Goal: Find specific page/section: Find specific page/section

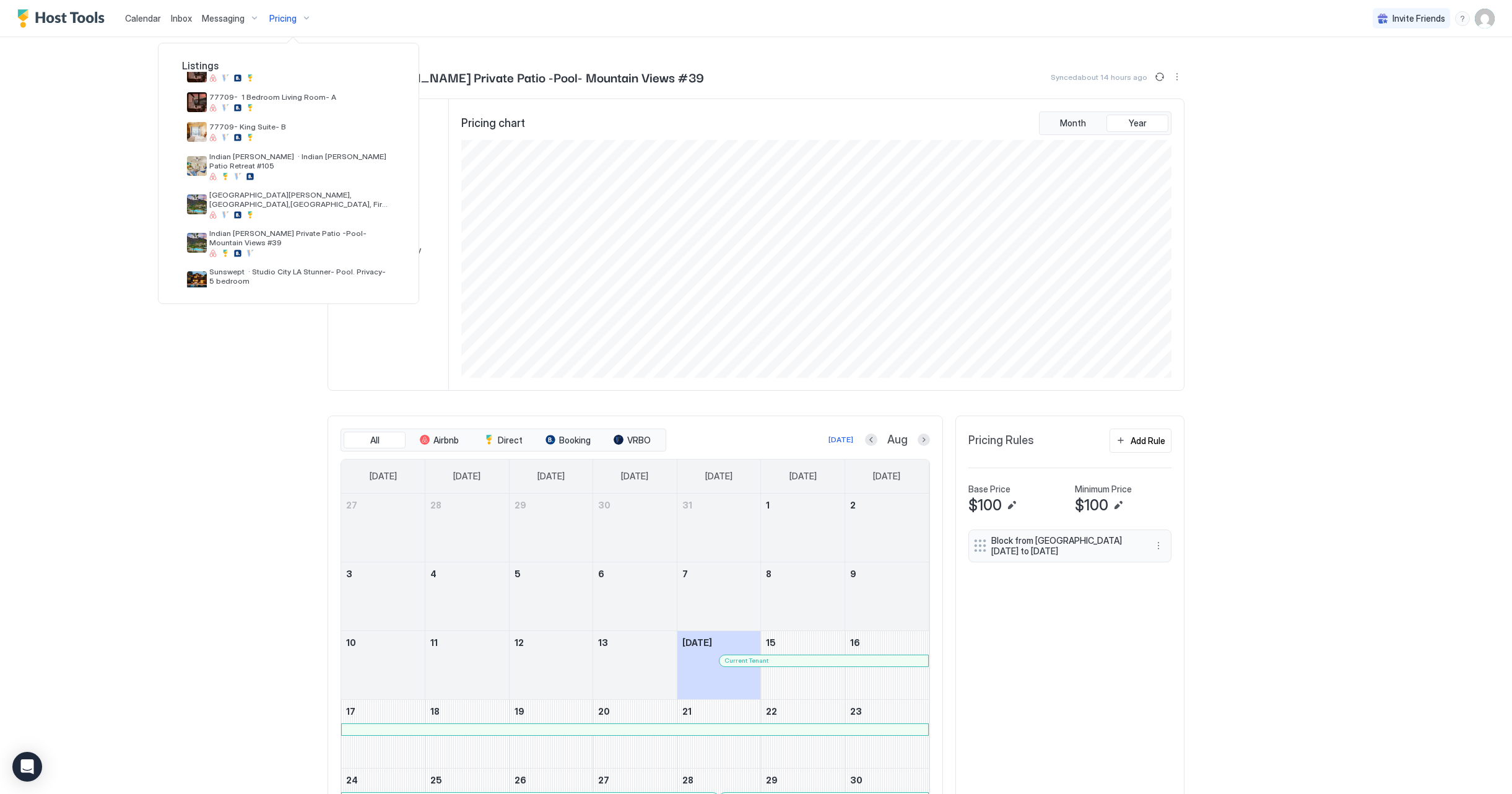
scroll to position [234, 0]
click at [273, 192] on span "[GEOGRAPHIC_DATA][PERSON_NAME], [GEOGRAPHIC_DATA],[GEOGRAPHIC_DATA], Fire pit #…" at bounding box center [300, 199] width 181 height 18
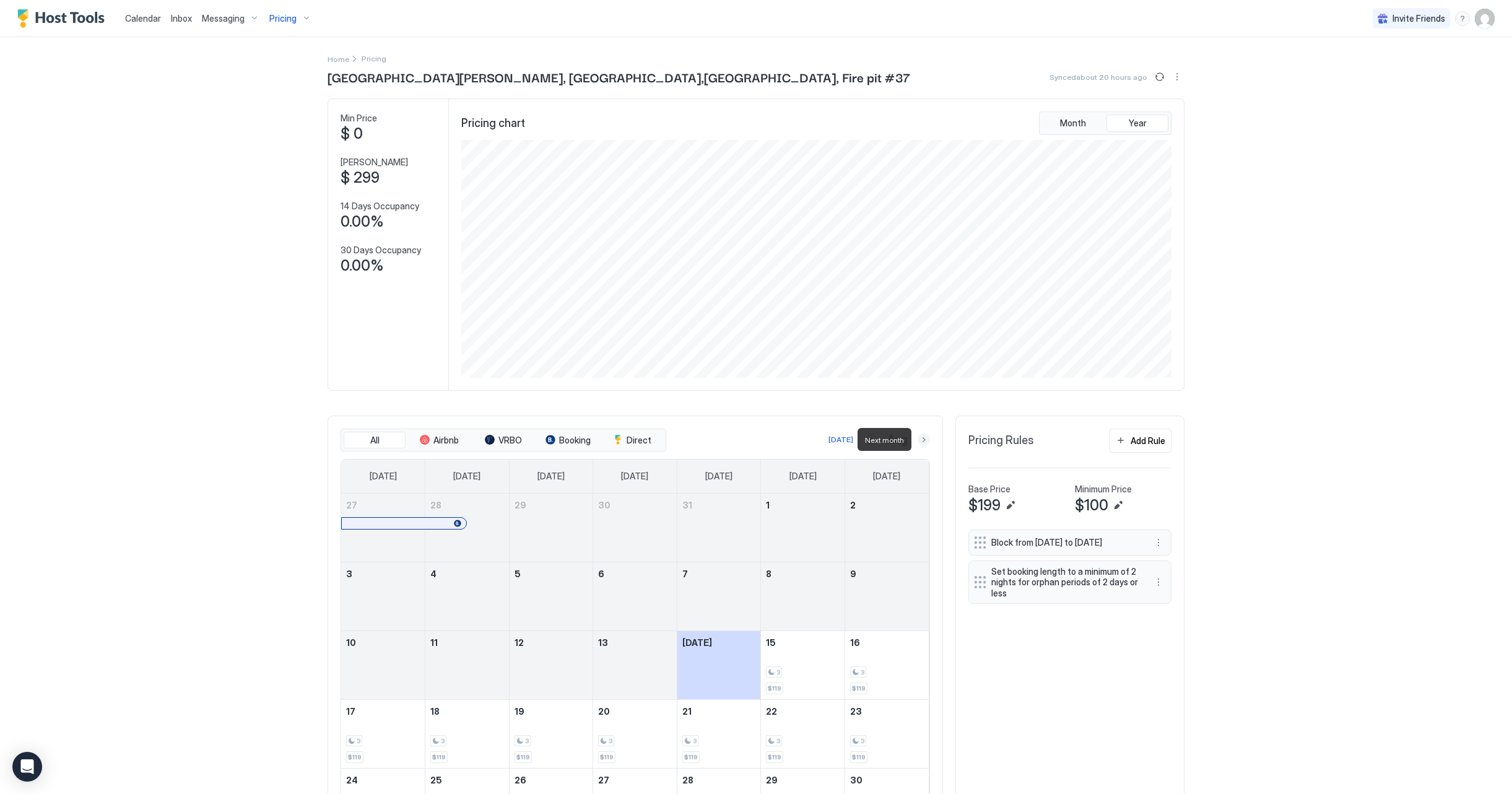
click at [923, 440] on button "Next month" at bounding box center [924, 439] width 12 height 12
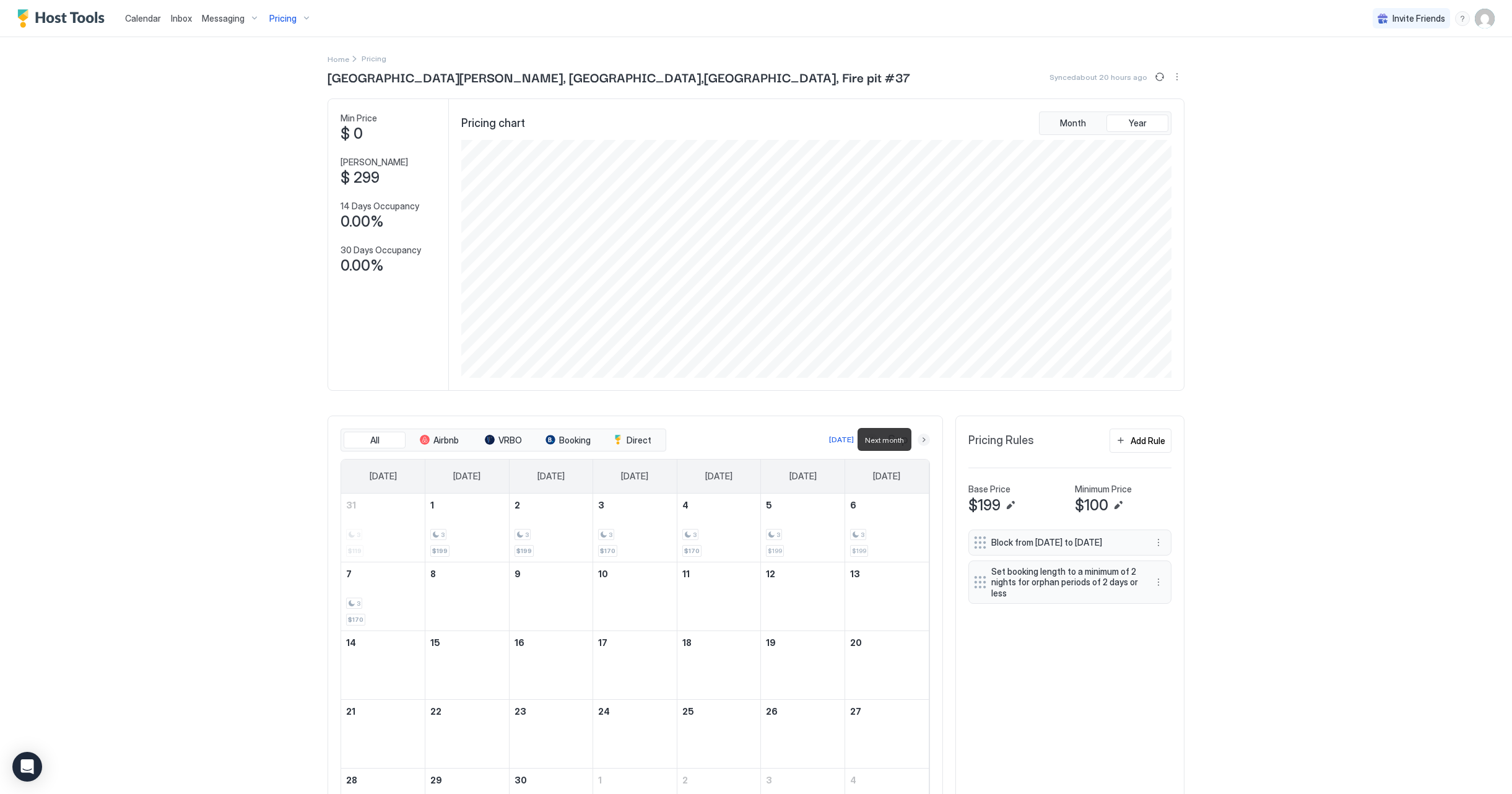
click at [923, 440] on button "Next month" at bounding box center [924, 439] width 12 height 12
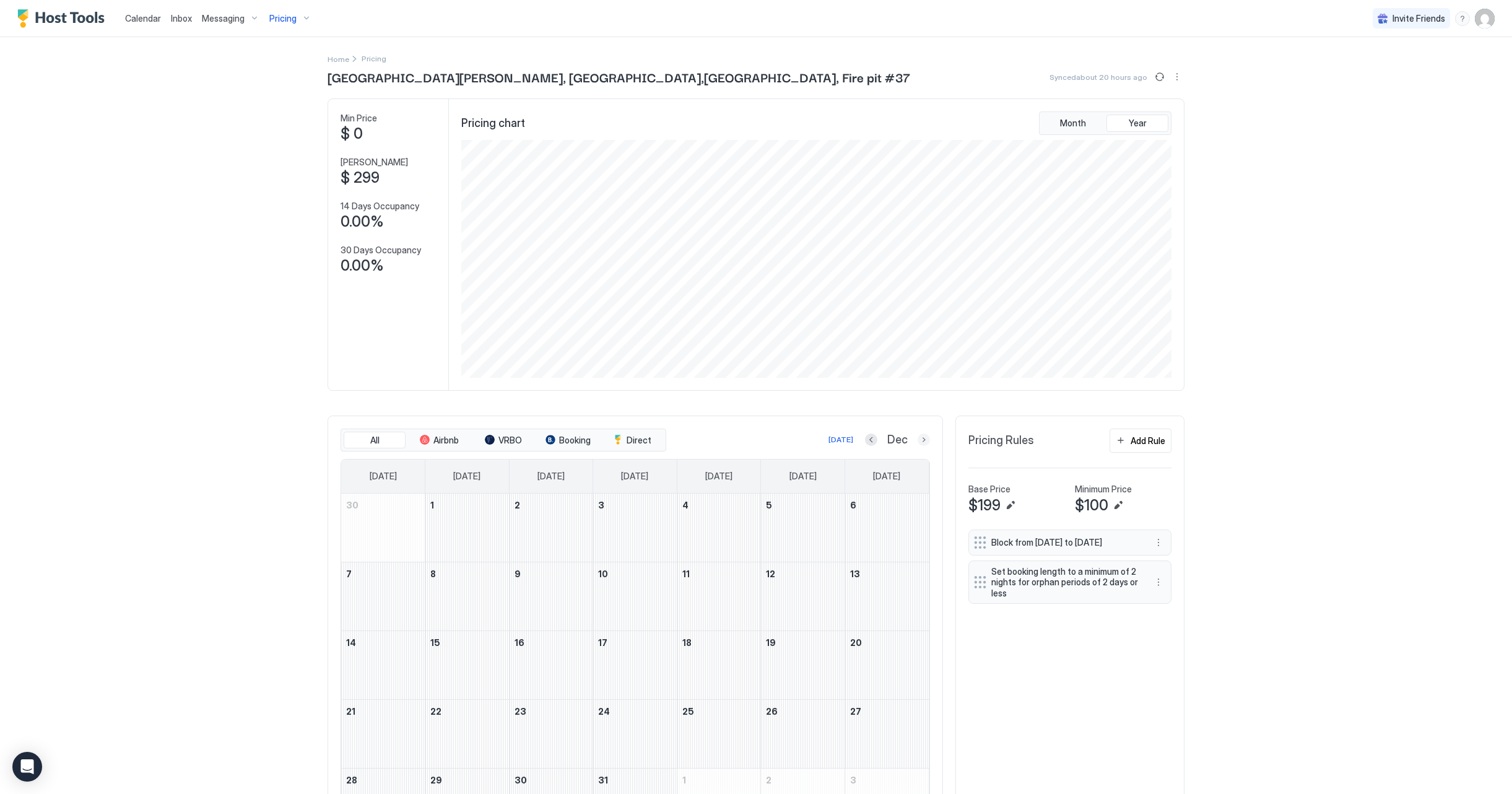
click at [921, 440] on button "Next month" at bounding box center [924, 439] width 12 height 12
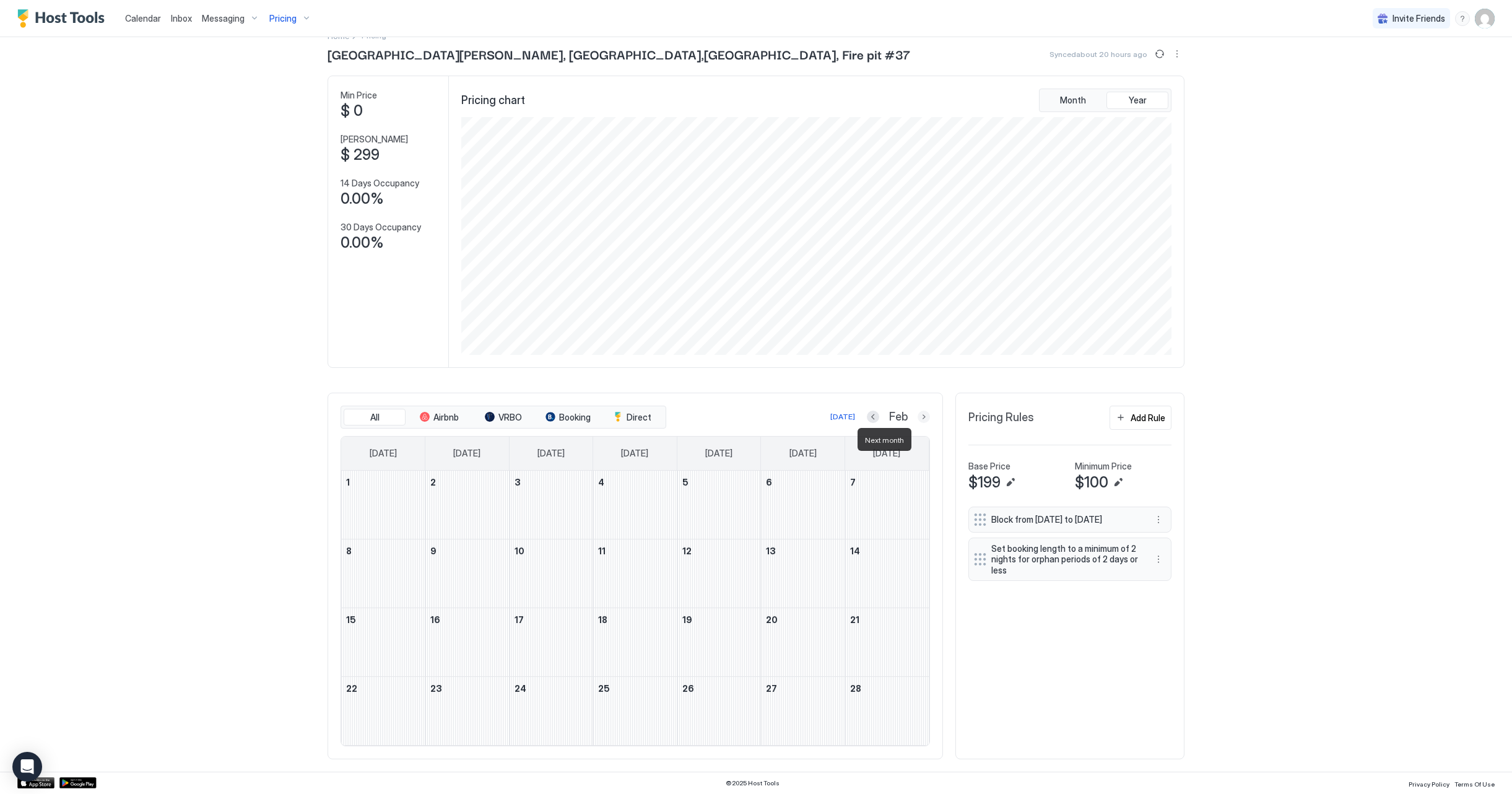
scroll to position [22, 0]
click at [287, 20] on span "Pricing" at bounding box center [283, 19] width 28 height 11
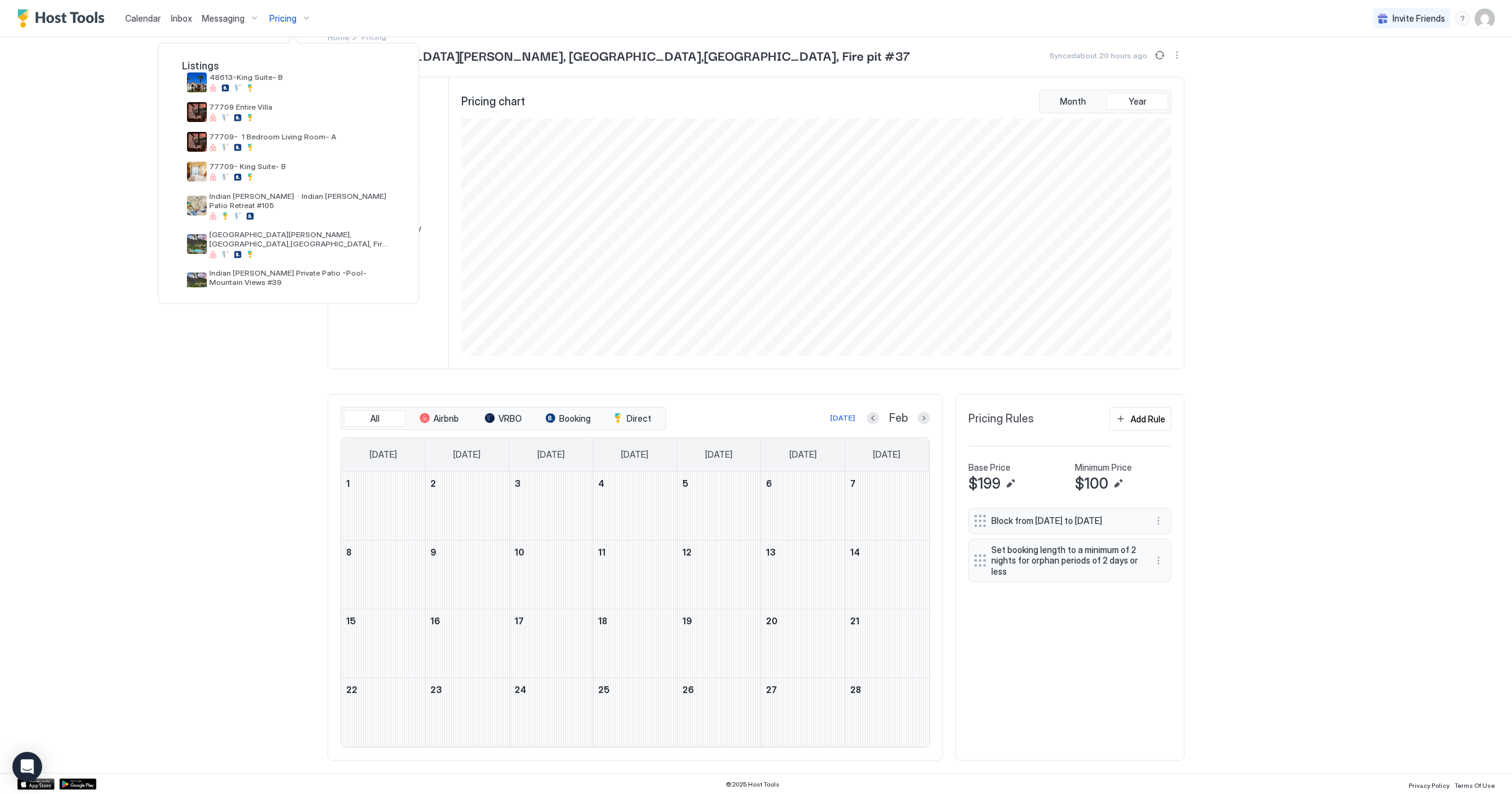
scroll to position [204, 0]
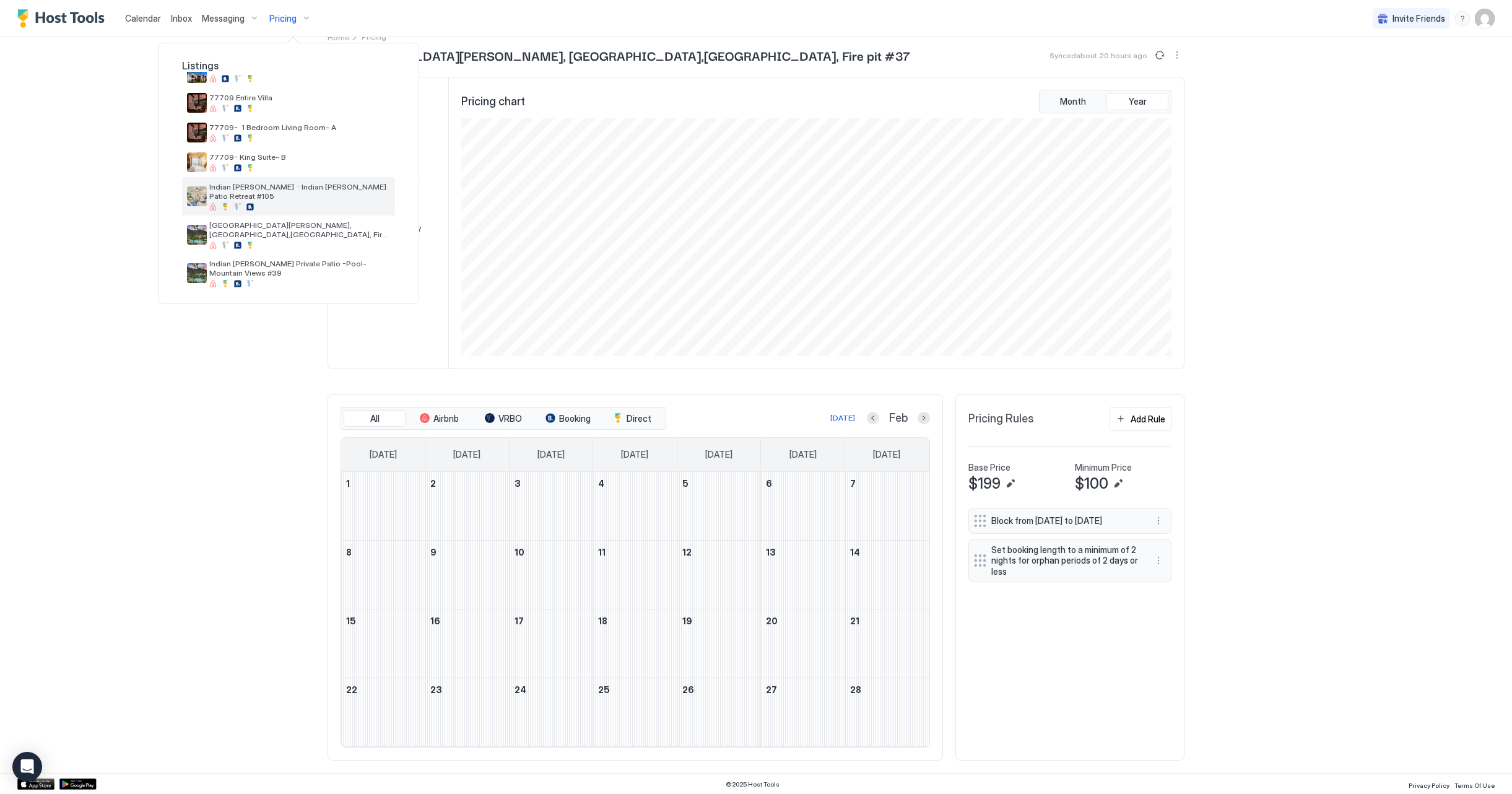
click at [282, 203] on div at bounding box center [300, 207] width 181 height 8
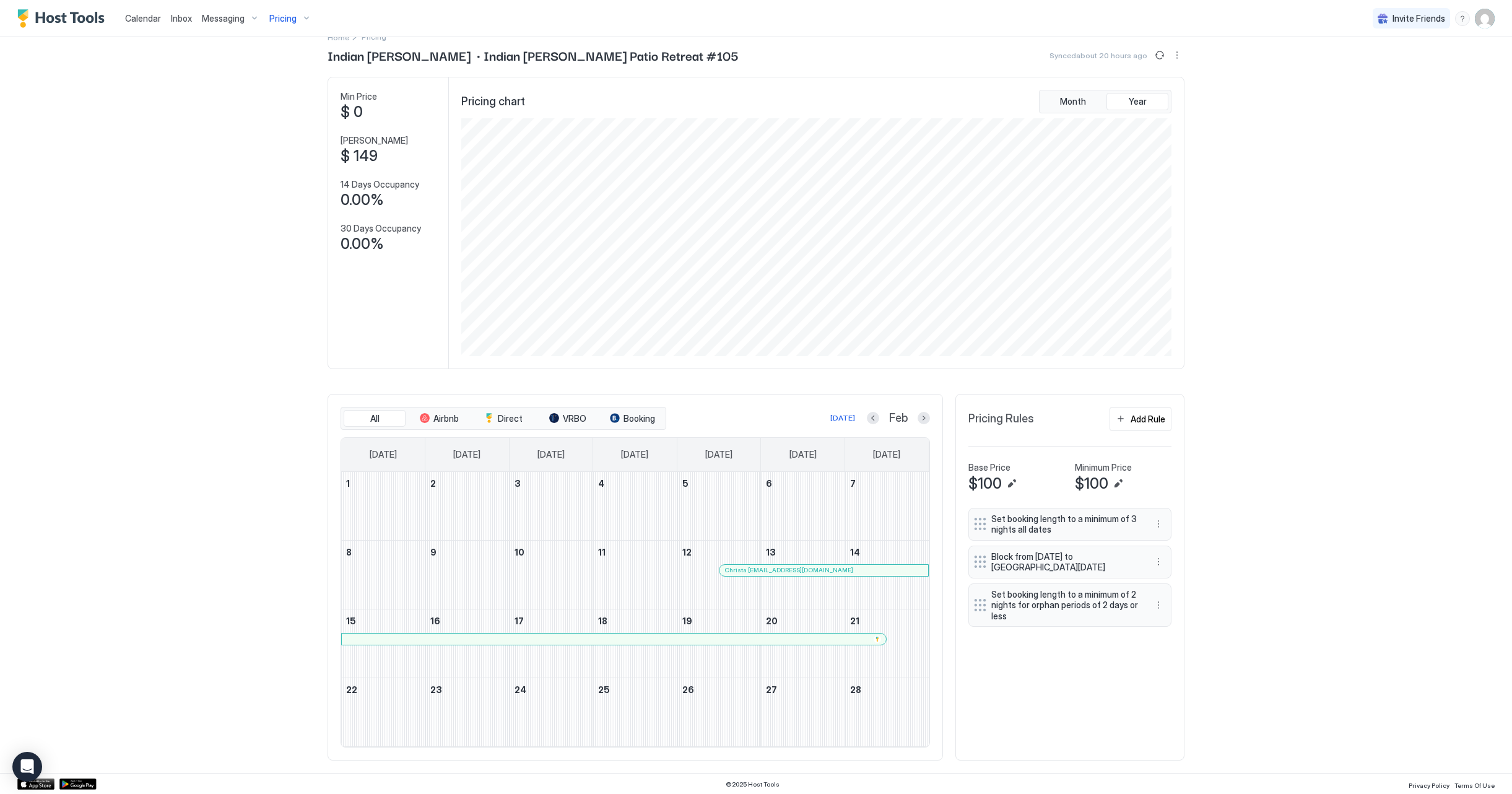
click at [734, 570] on div at bounding box center [734, 570] width 10 height 10
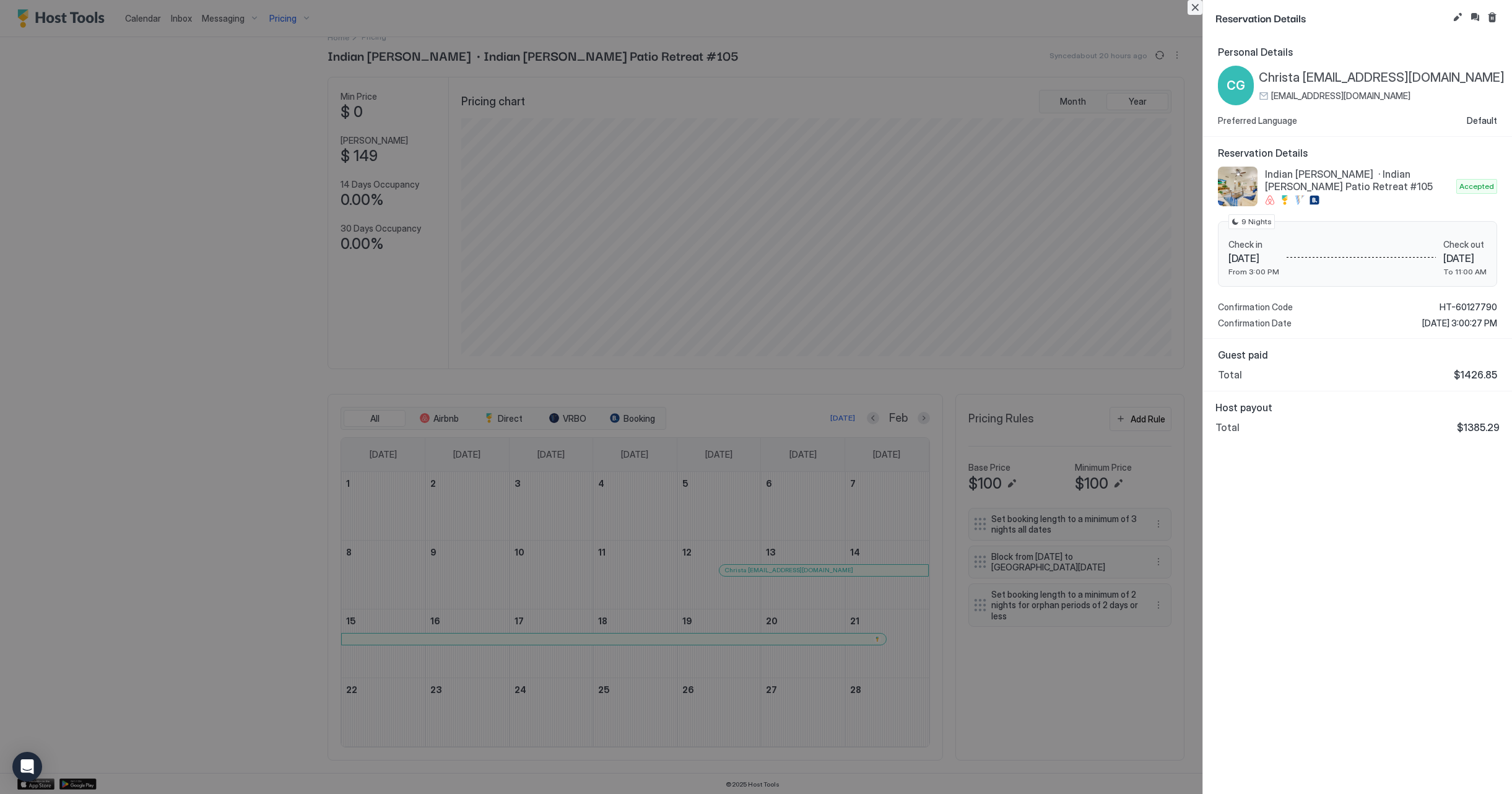
drag, startPoint x: 1197, startPoint y: 6, endPoint x: 1215, endPoint y: 31, distance: 30.8
click at [1199, 7] on button "Close" at bounding box center [1195, 8] width 15 height 15
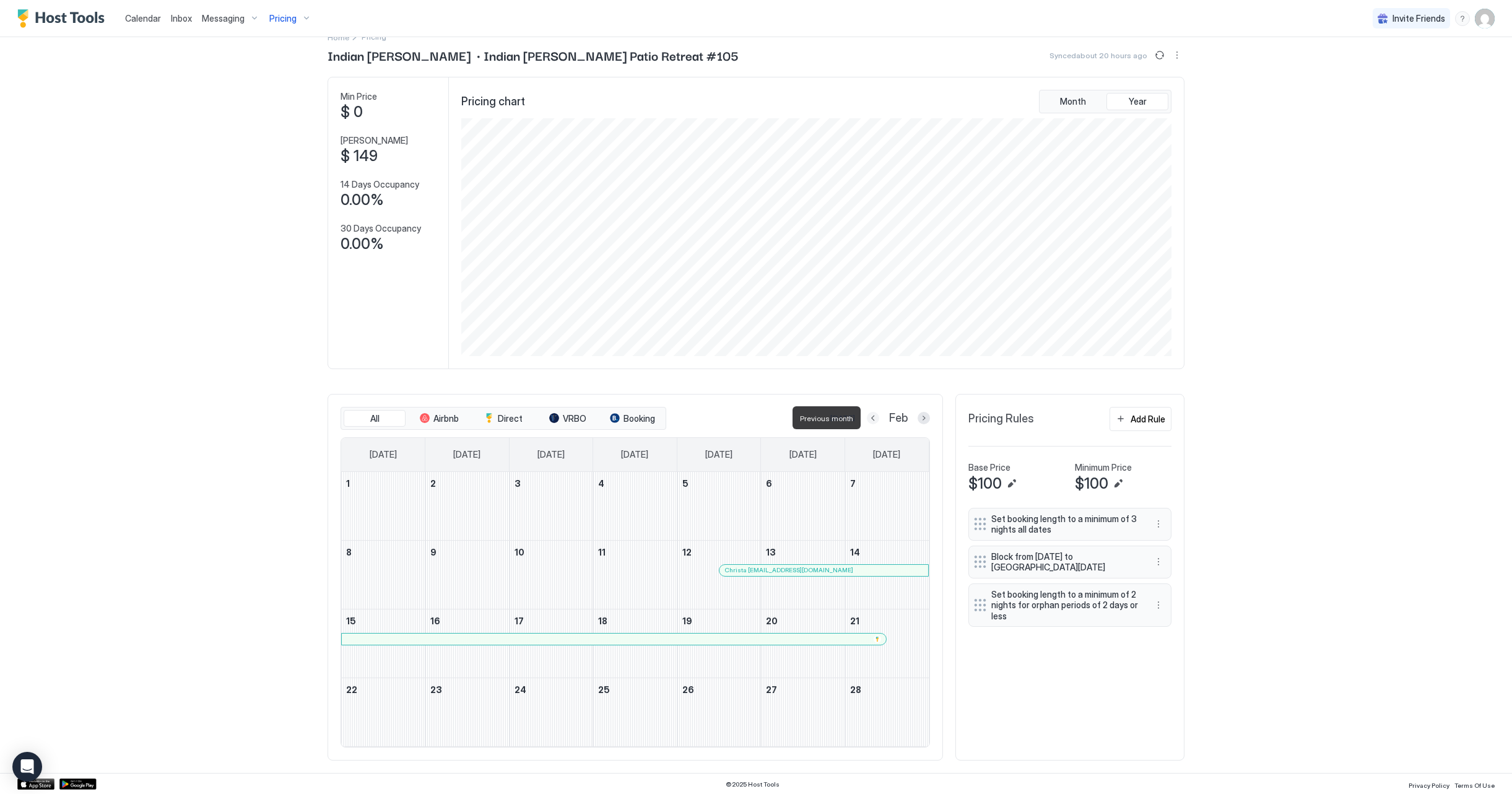
click at [873, 416] on button "Previous month" at bounding box center [872, 417] width 12 height 12
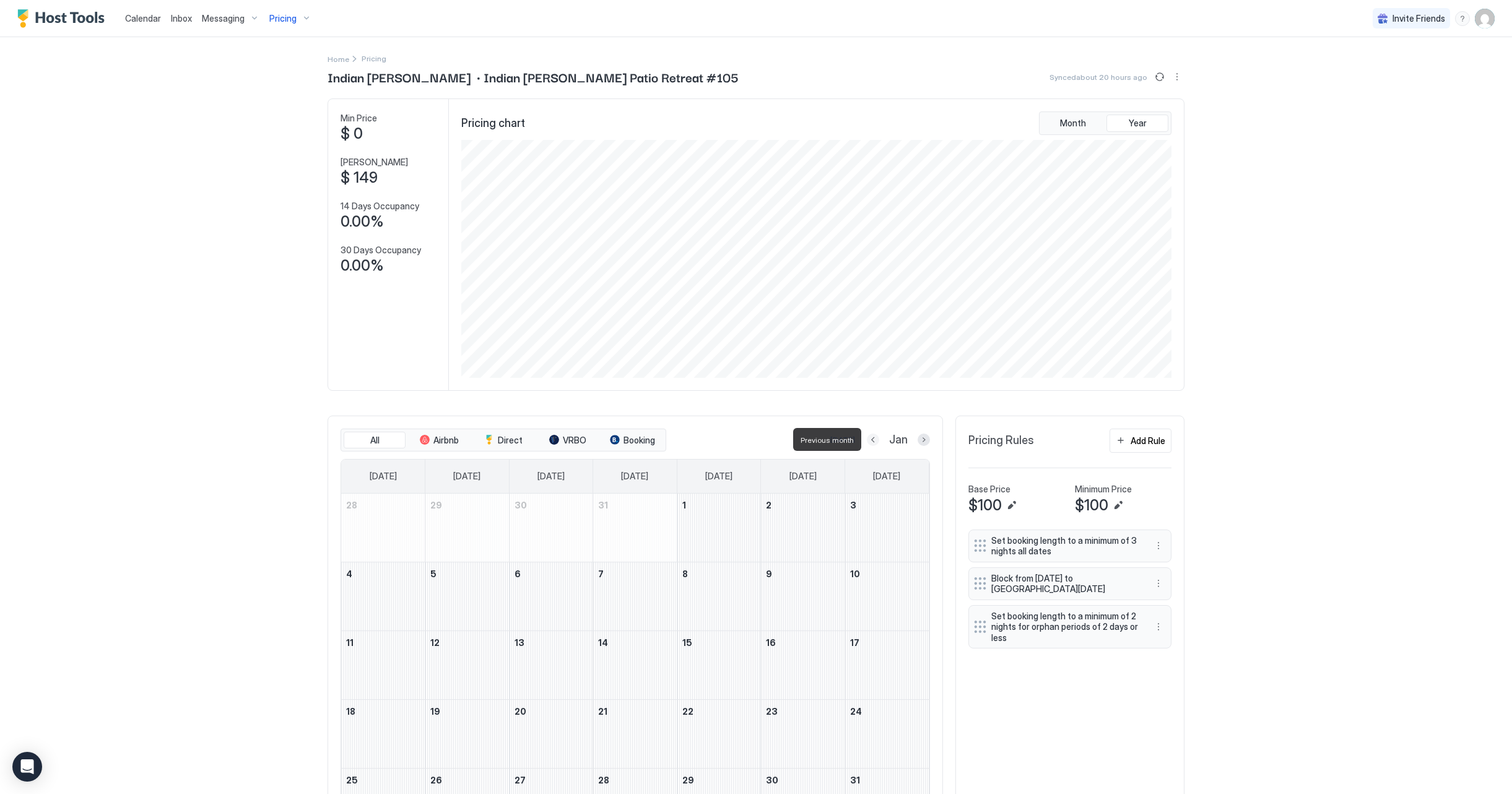
click at [870, 444] on button "Previous month" at bounding box center [872, 439] width 12 height 12
click at [918, 442] on div at bounding box center [924, 439] width 12 height 12
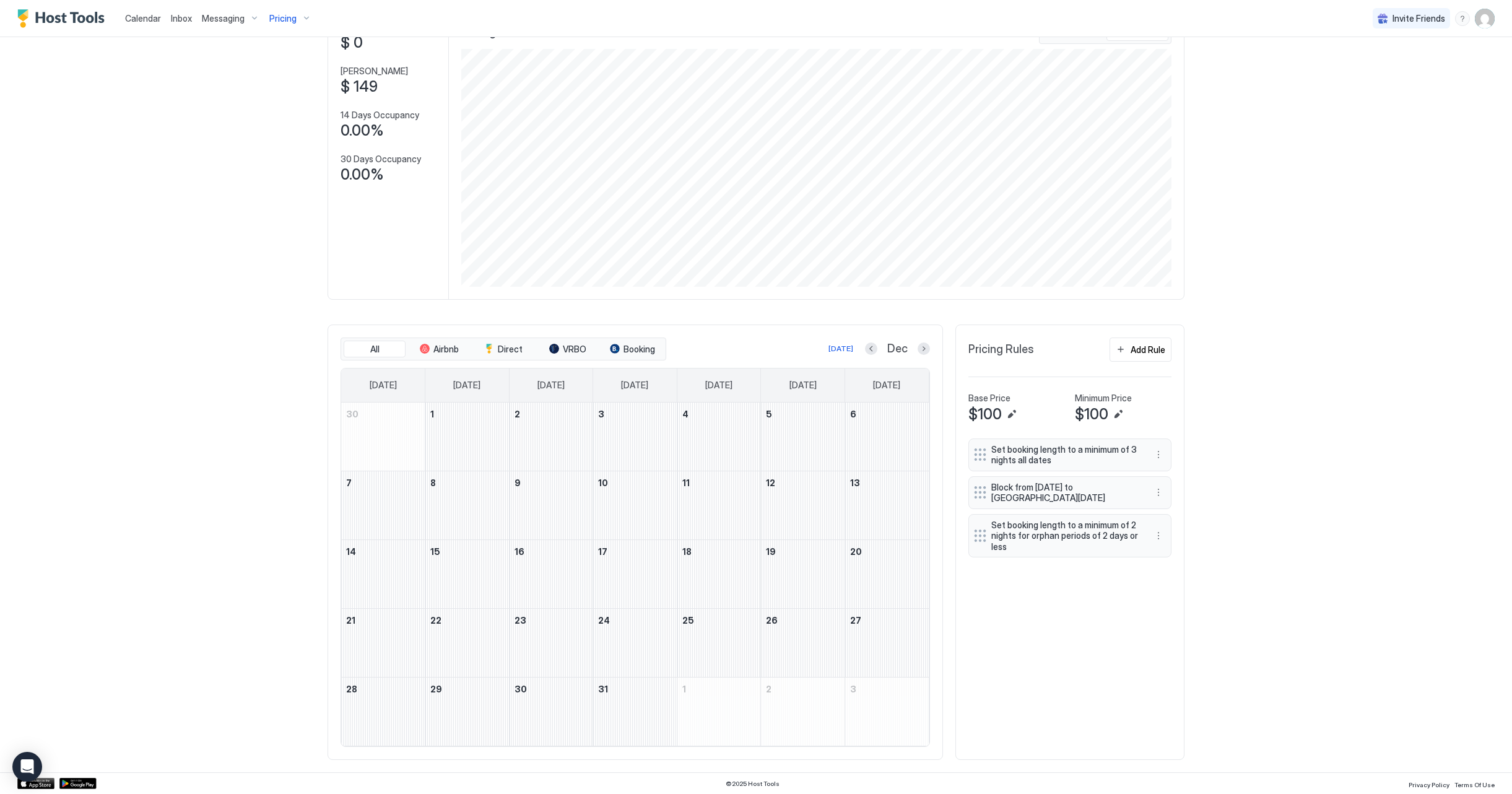
scroll to position [91, 0]
click at [924, 351] on button "Next month" at bounding box center [924, 349] width 12 height 12
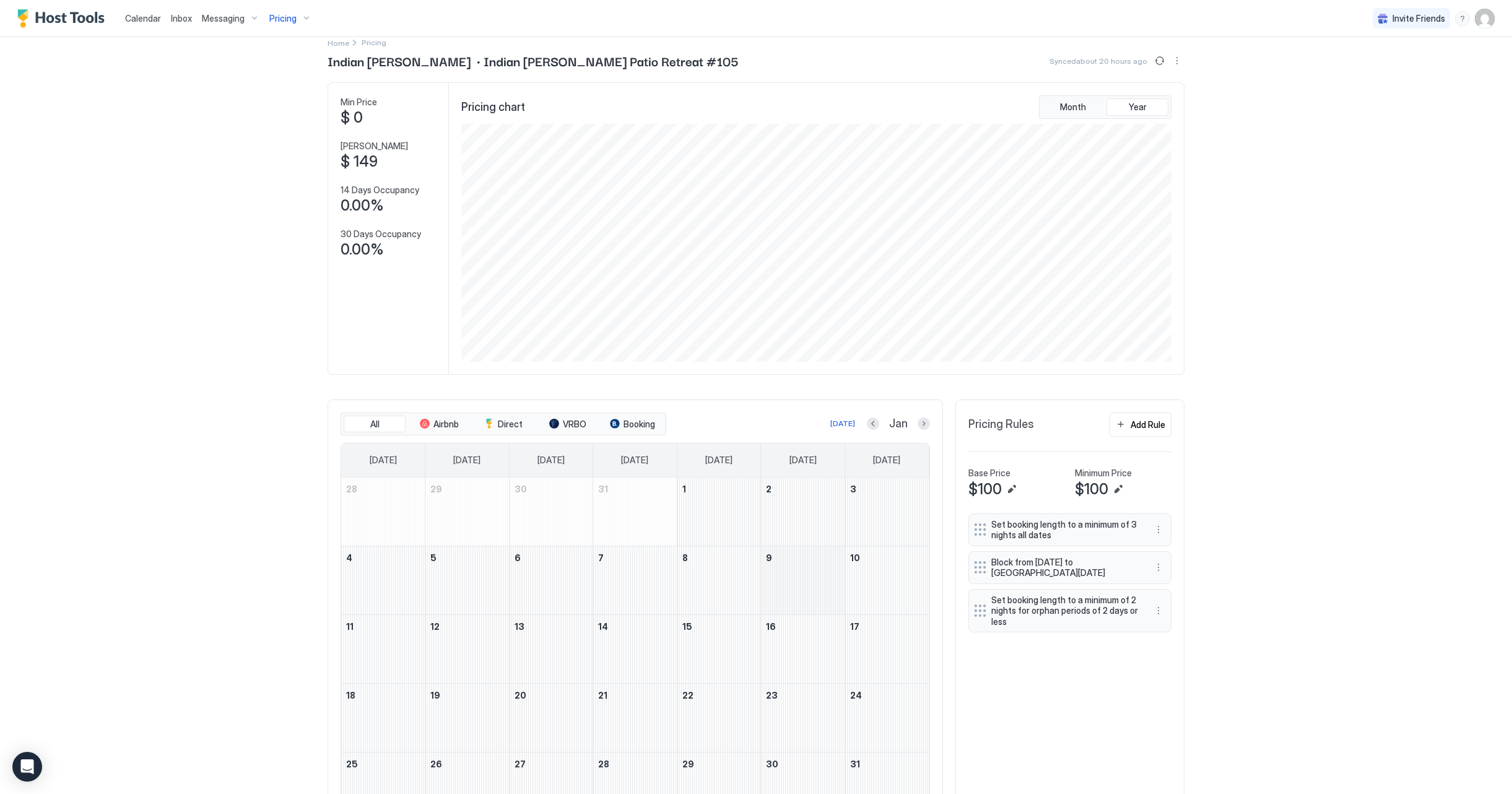
click at [790, 580] on div "January 9, 2026" at bounding box center [803, 580] width 84 height 68
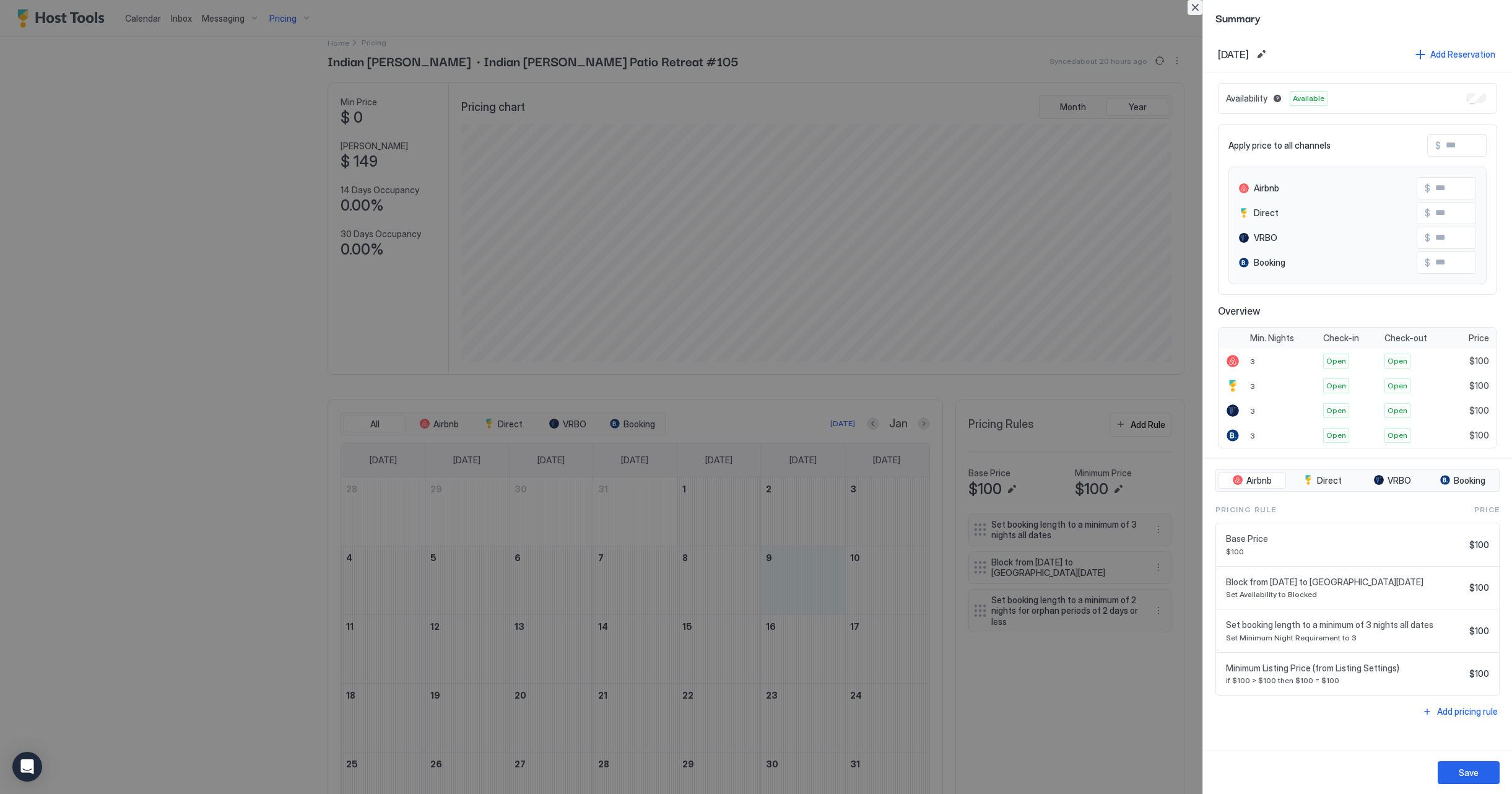
click at [1197, 5] on button "Close" at bounding box center [1195, 8] width 15 height 15
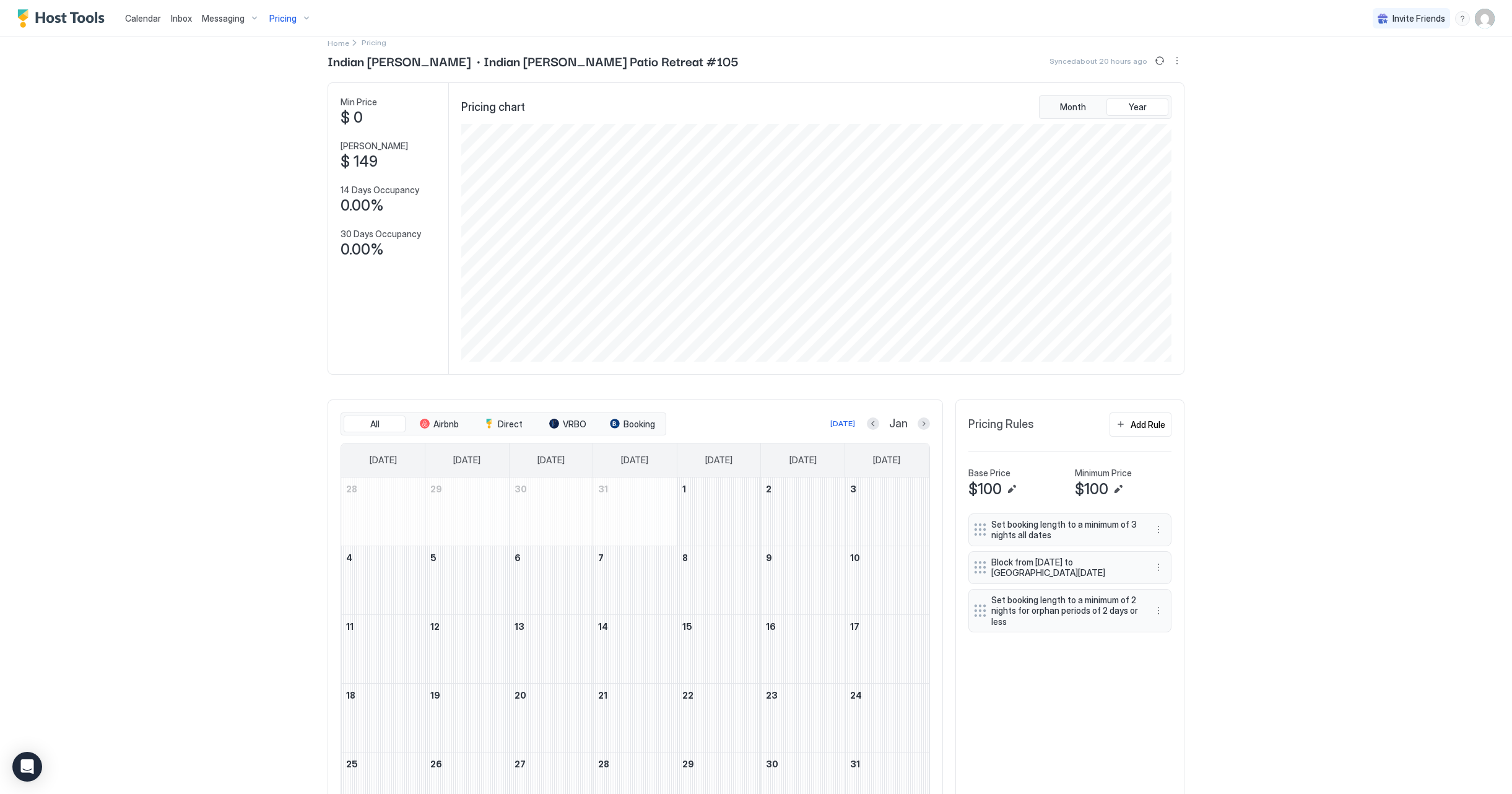
click at [151, 18] on span "Calendar" at bounding box center [143, 18] width 36 height 10
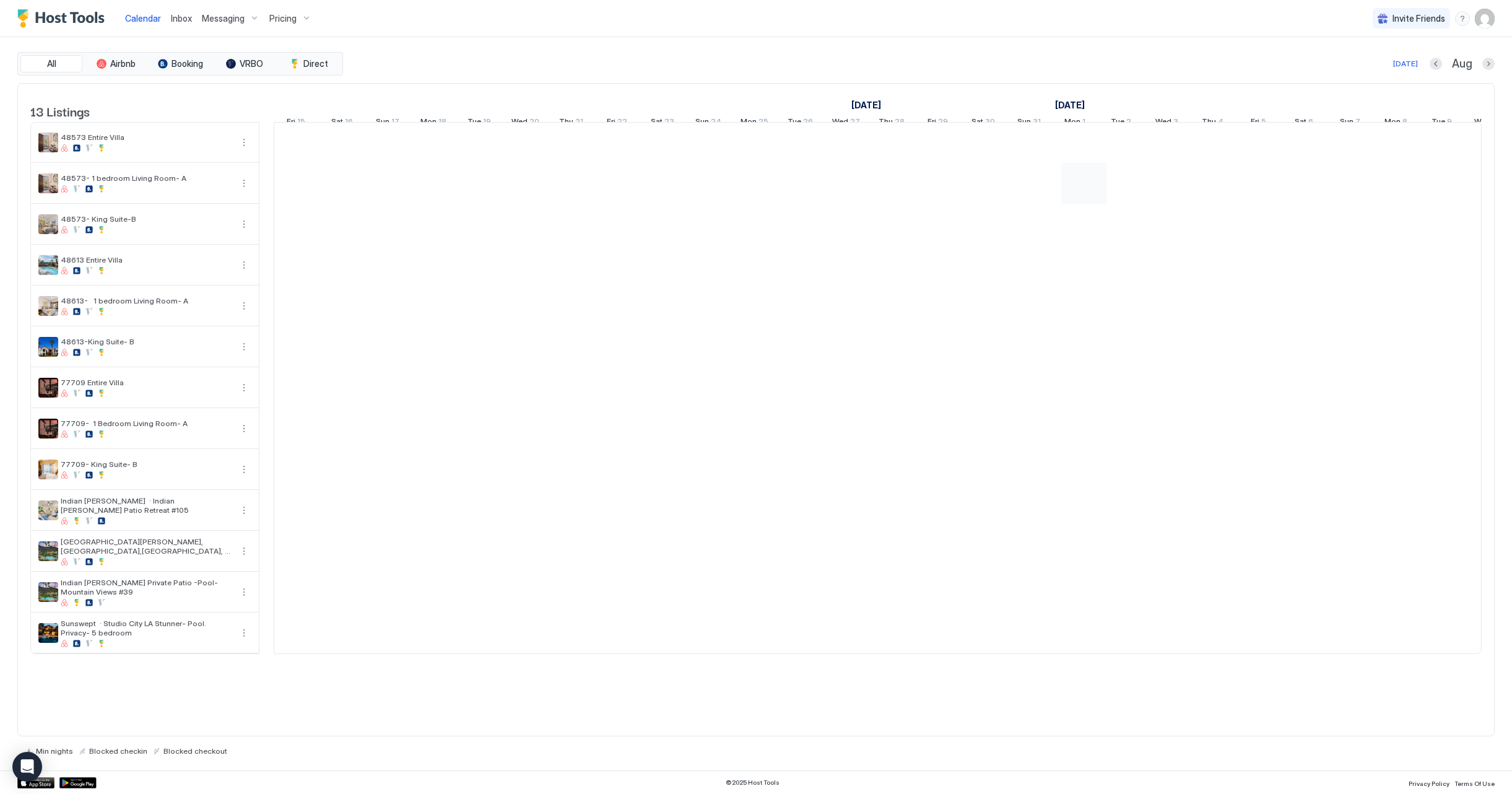
scroll to position [0, 680]
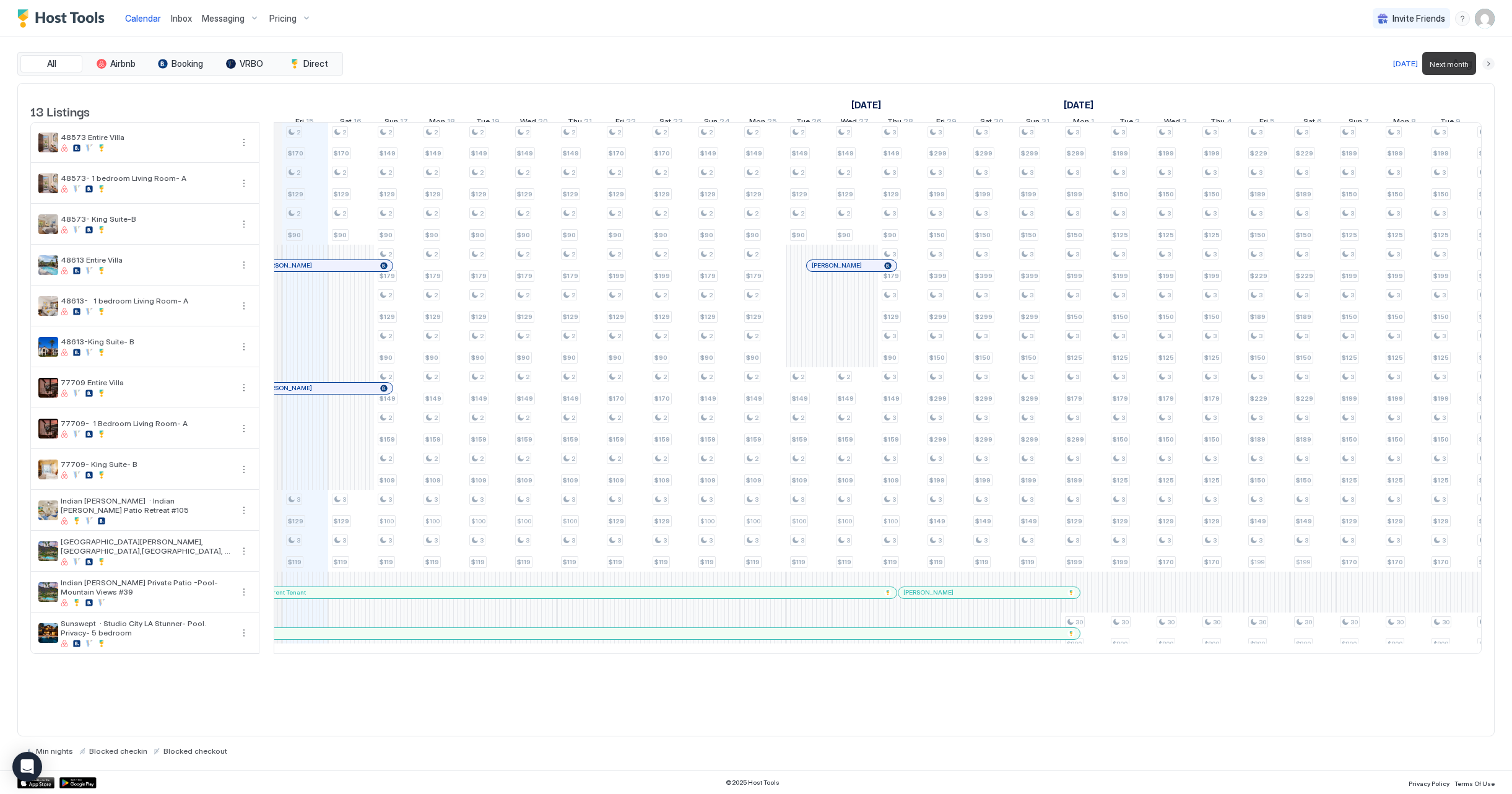
click at [1486, 62] on button "Next month" at bounding box center [1488, 63] width 12 height 12
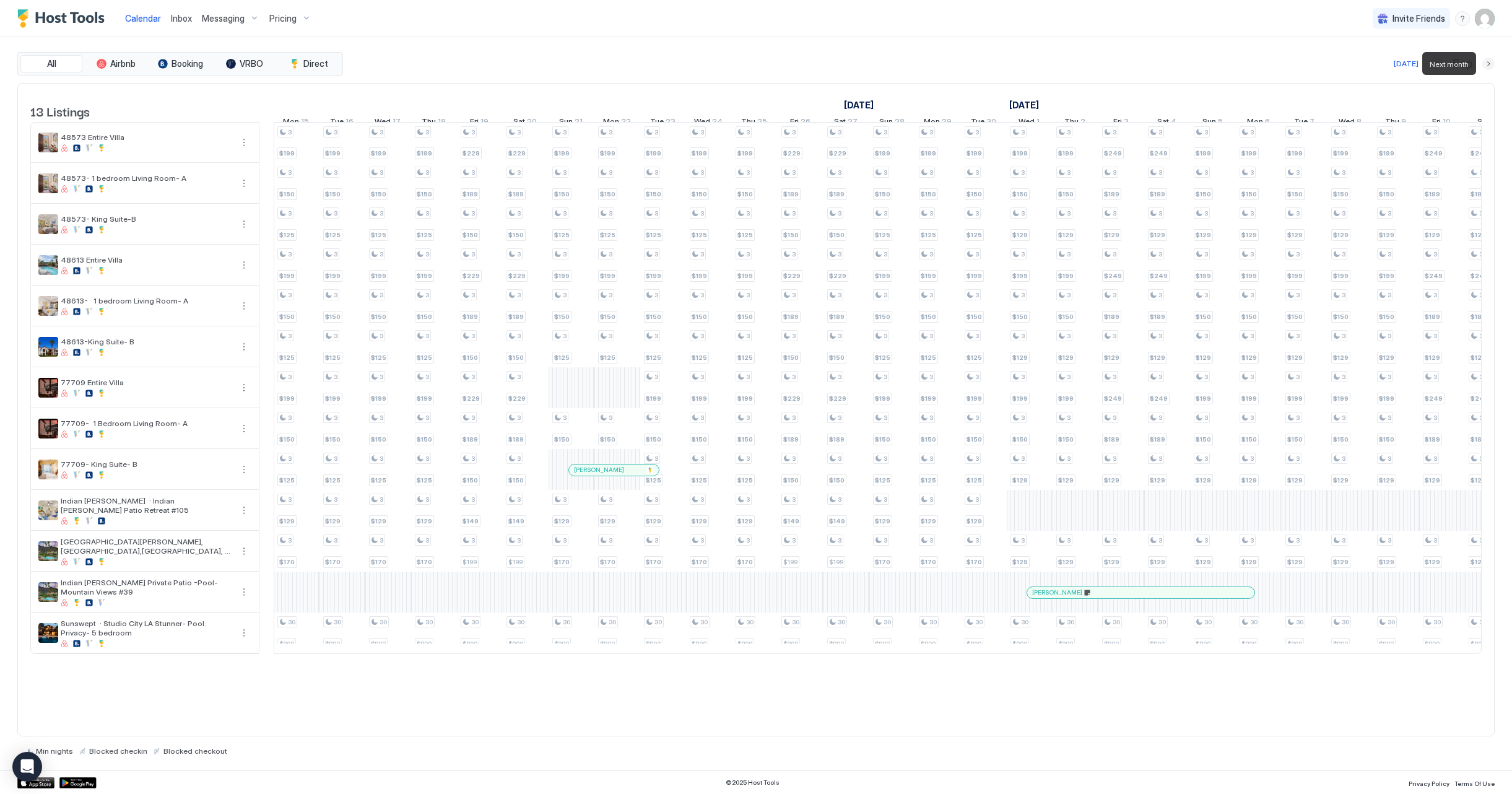
scroll to position [0, 688]
click at [1486, 62] on button "Next month" at bounding box center [1488, 63] width 12 height 12
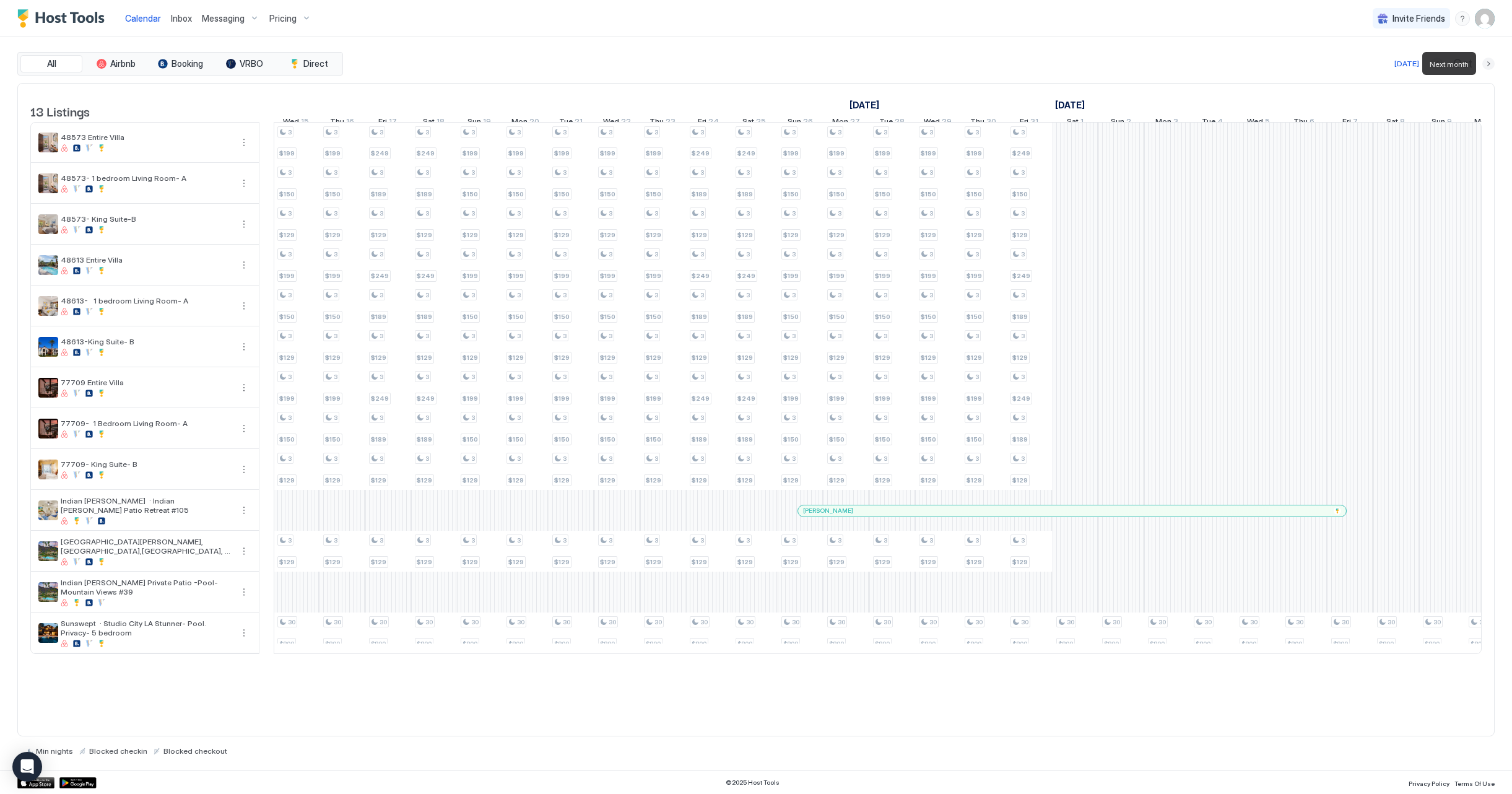
click at [1486, 62] on button "Next month" at bounding box center [1488, 63] width 12 height 12
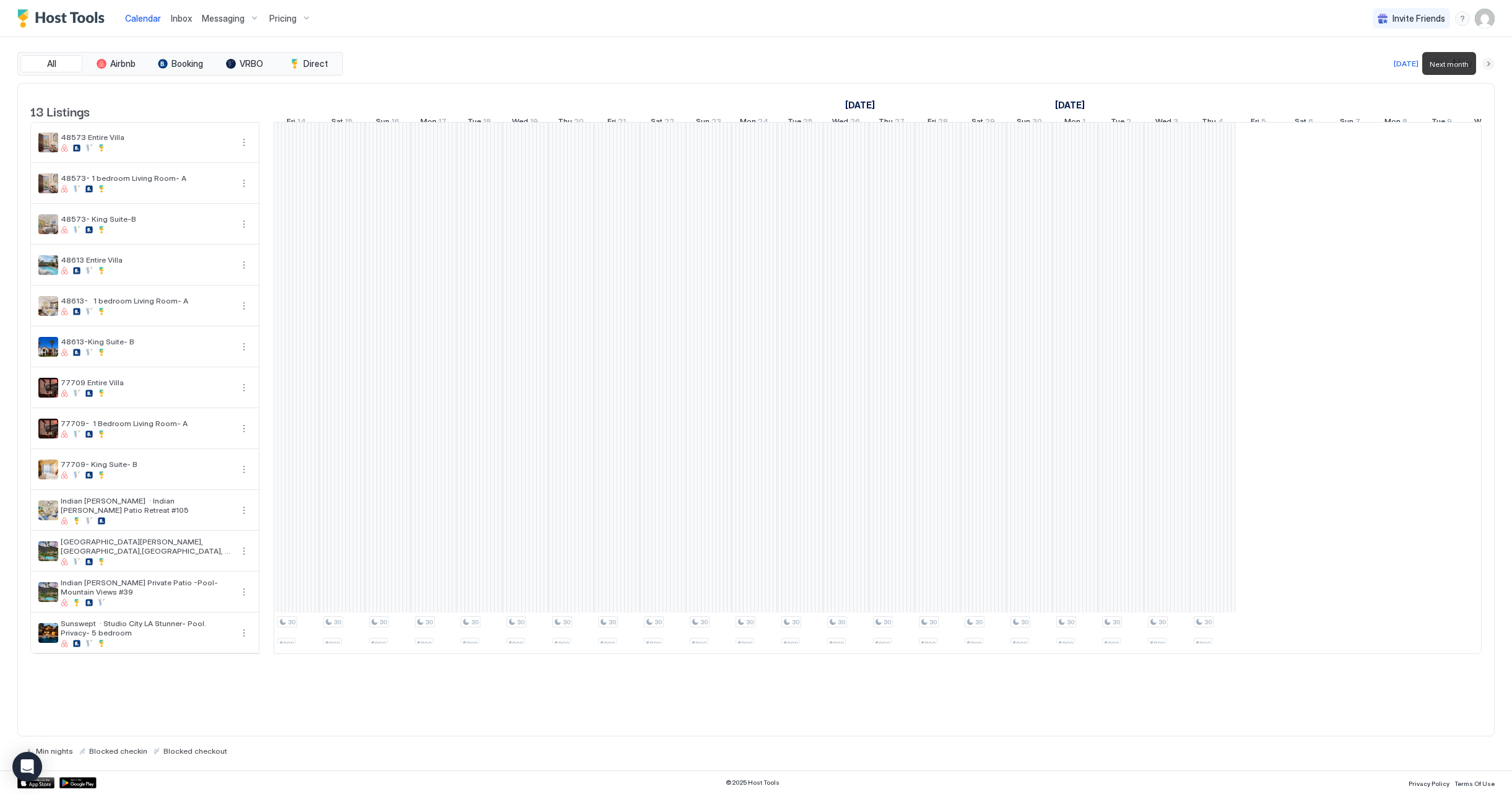
click at [1486, 62] on button "Next month" at bounding box center [1488, 63] width 12 height 12
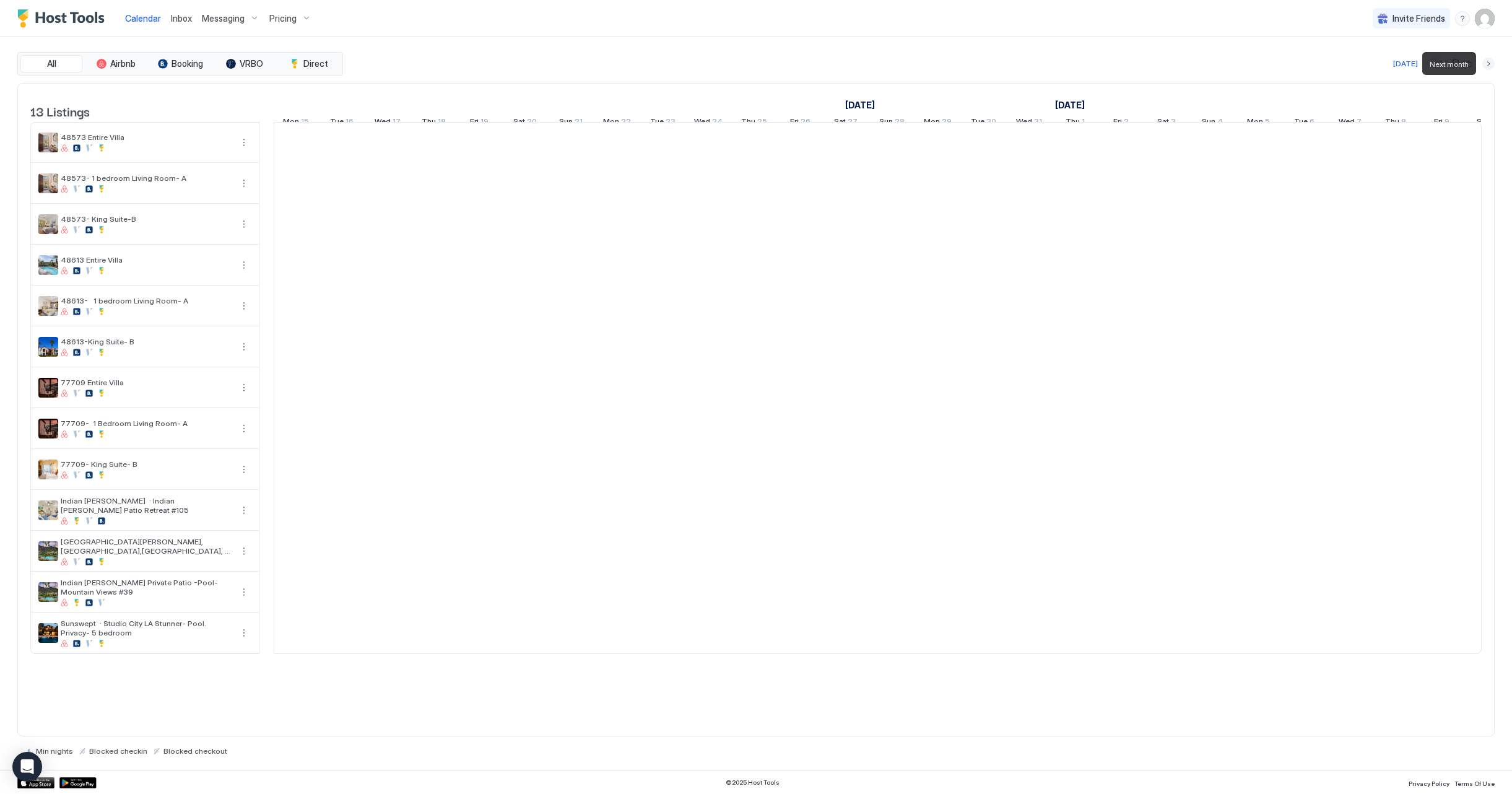
click at [1486, 62] on button "Next month" at bounding box center [1488, 63] width 12 height 12
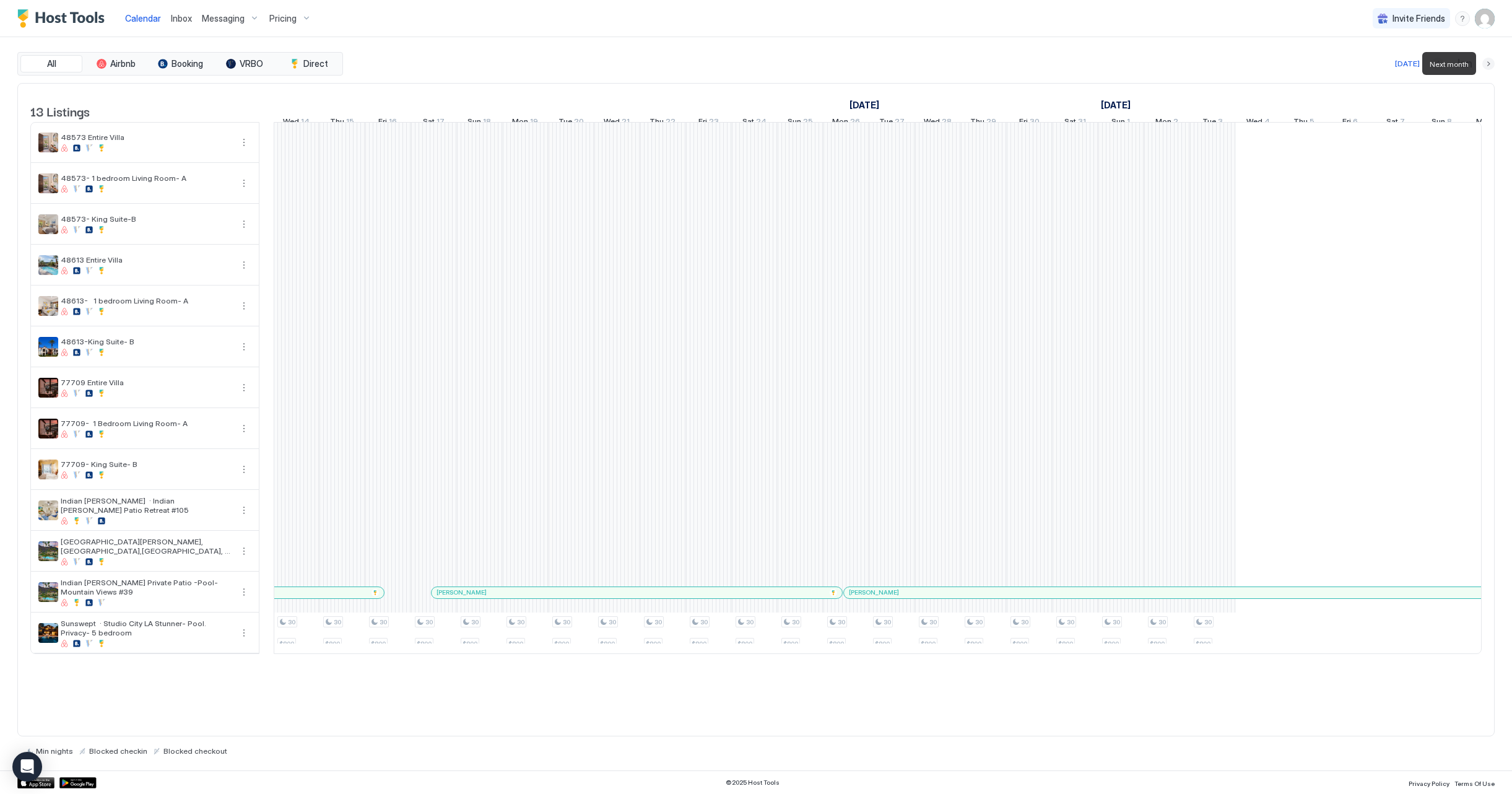
click at [1486, 62] on button "Next month" at bounding box center [1488, 63] width 12 height 12
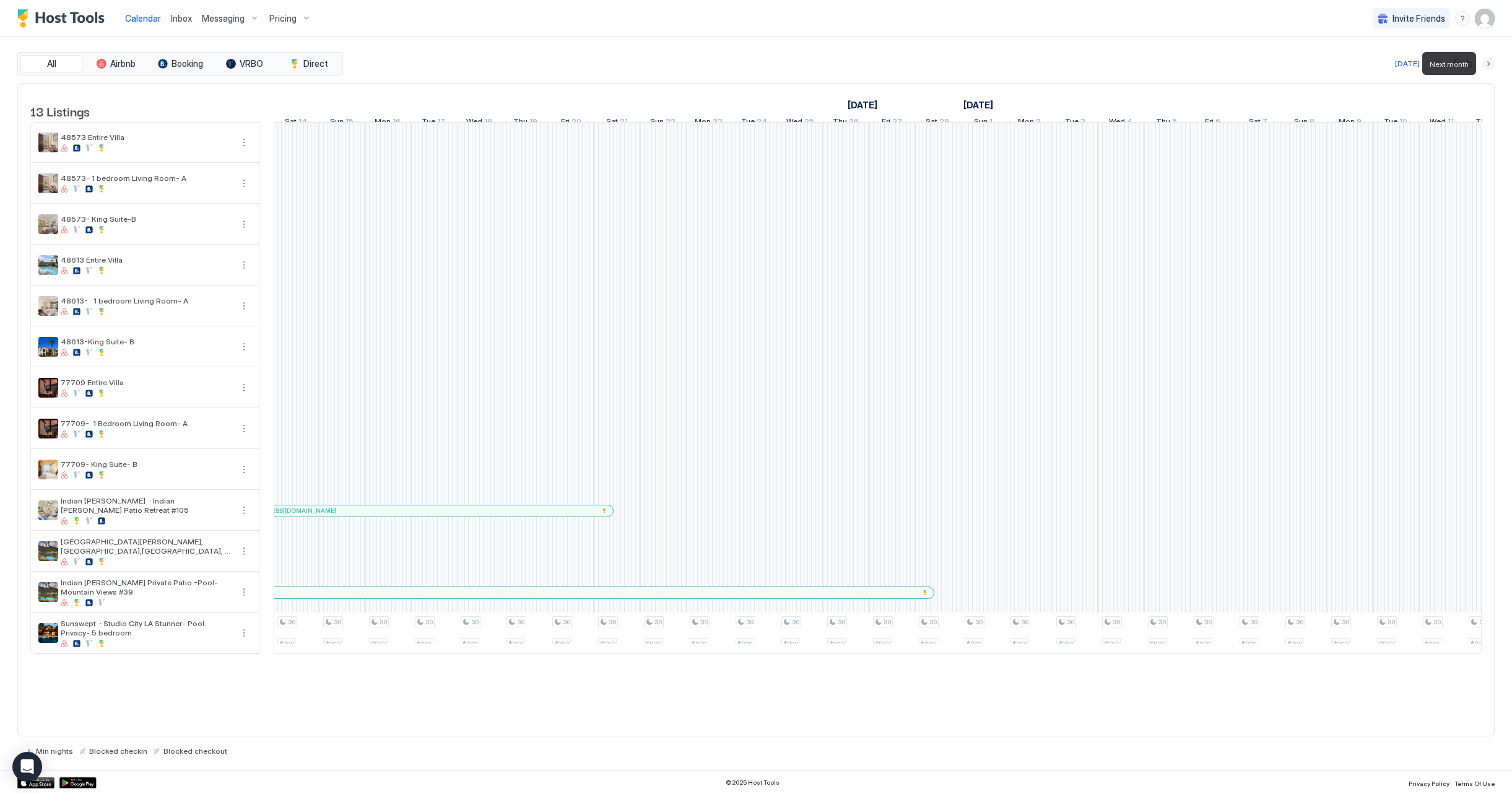
click at [1486, 62] on button "Next month" at bounding box center [1488, 63] width 12 height 12
